Goal: Find specific page/section: Find specific page/section

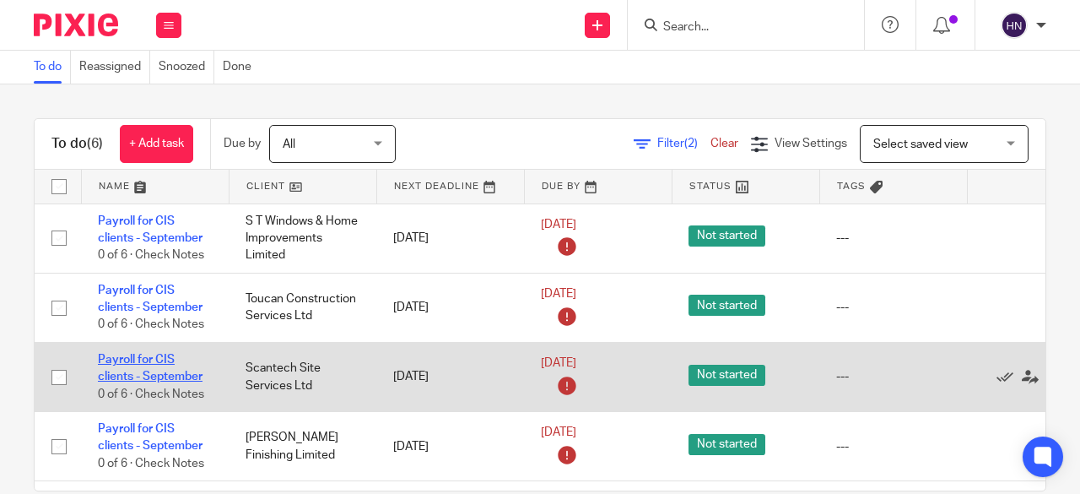
click at [159, 359] on link "Payroll for CIS clients - September" at bounding box center [150, 368] width 105 height 29
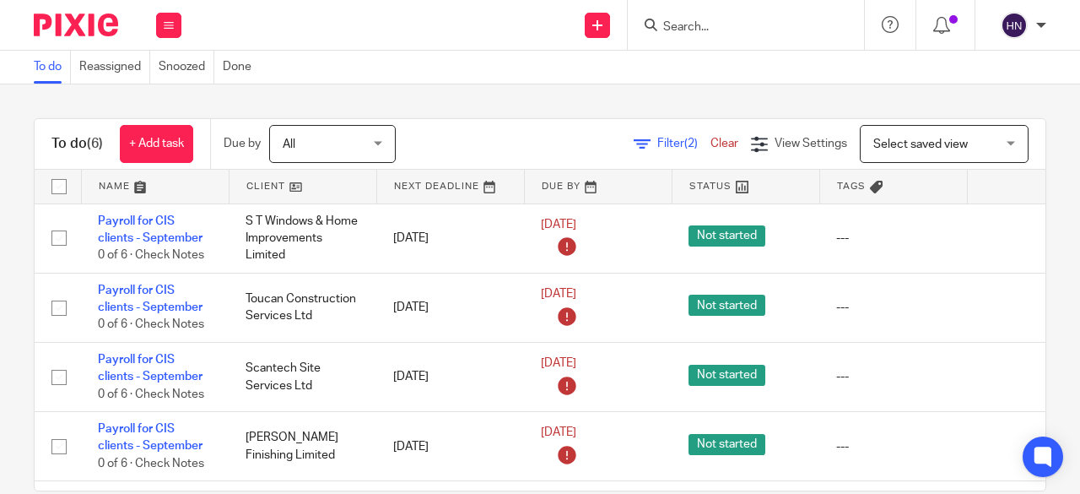
click at [716, 27] on input "Search" at bounding box center [737, 27] width 152 height 15
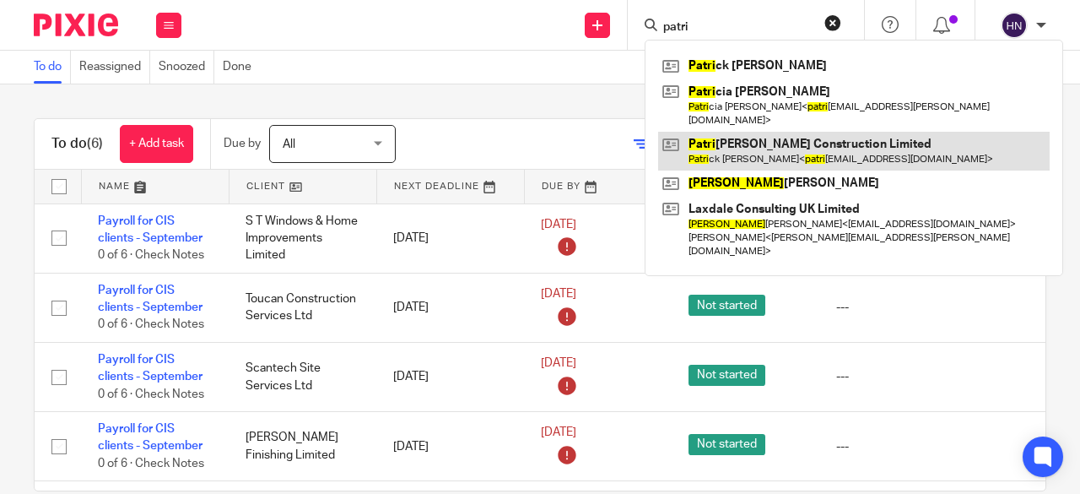
type input "patri"
click at [740, 138] on link at bounding box center [853, 151] width 391 height 39
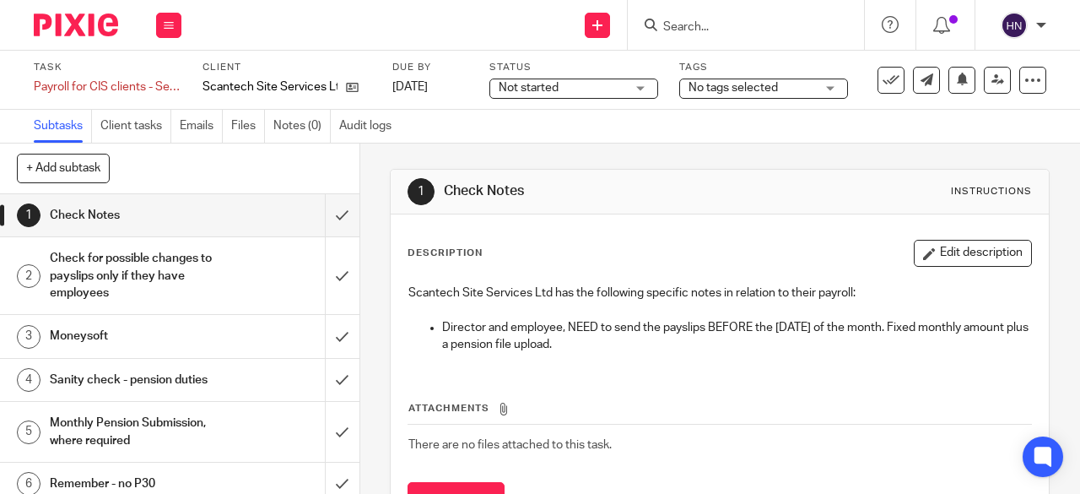
click at [726, 25] on input "Search" at bounding box center [737, 27] width 152 height 15
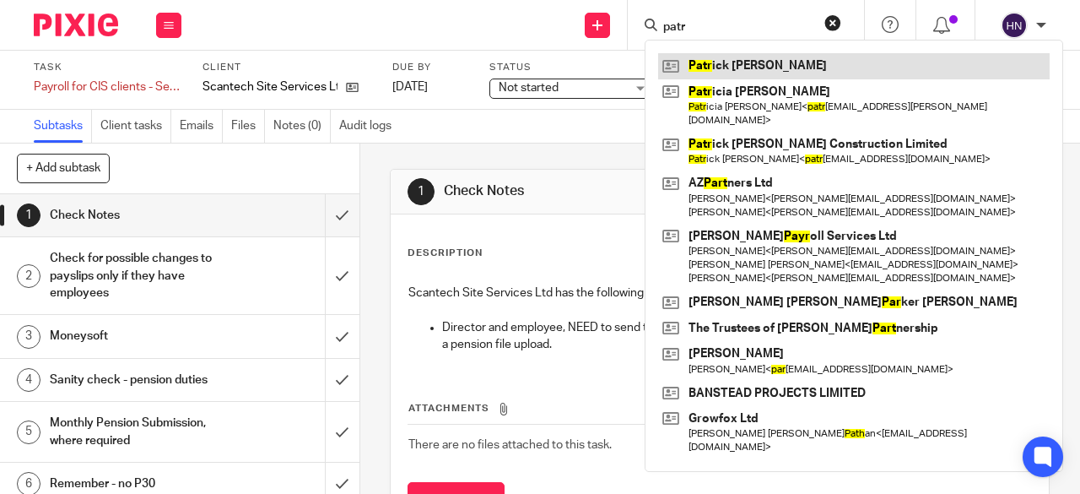
type input "patr"
click at [727, 62] on link at bounding box center [853, 65] width 391 height 25
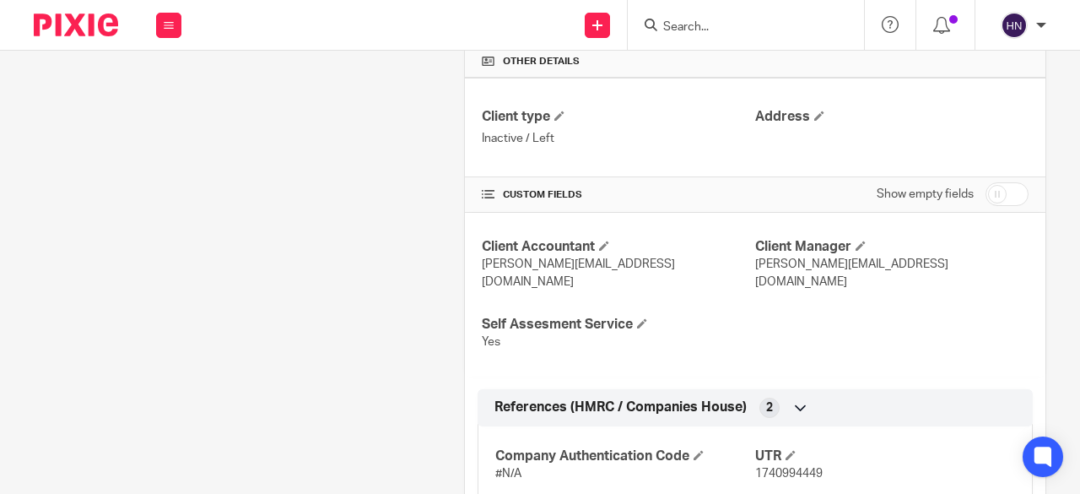
scroll to position [84, 0]
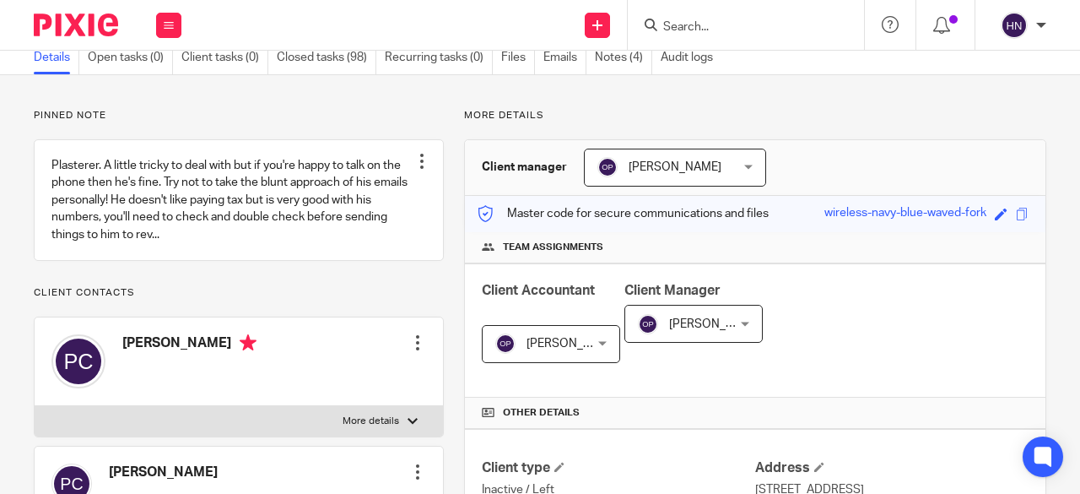
scroll to position [169, 0]
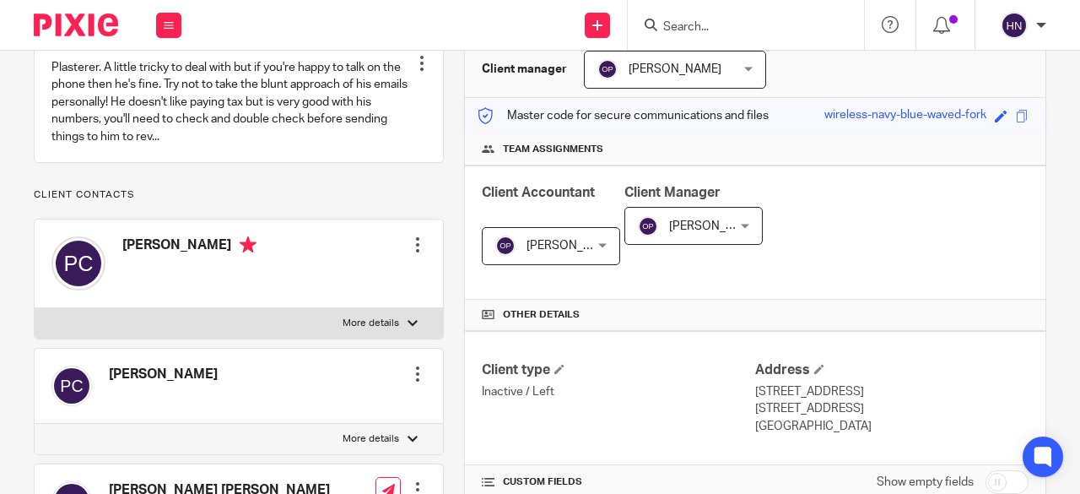
copy div "wireless-navy-blue-waved-fork"
drag, startPoint x: 799, startPoint y: 112, endPoint x: 974, endPoint y: 112, distance: 174.7
click at [974, 112] on div "Master code for secure communications and files wireless-navy-blue-waved-fork S…" at bounding box center [755, 116] width 580 height 36
